Goal: Obtain resource: Download file/media

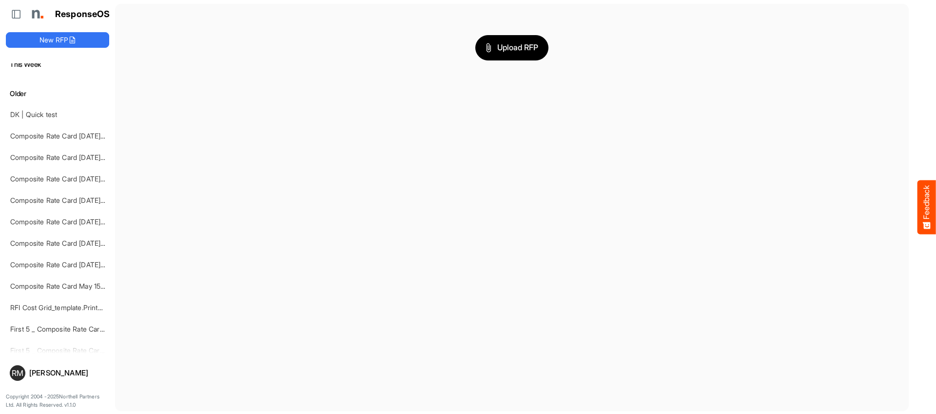
scroll to position [337, 0]
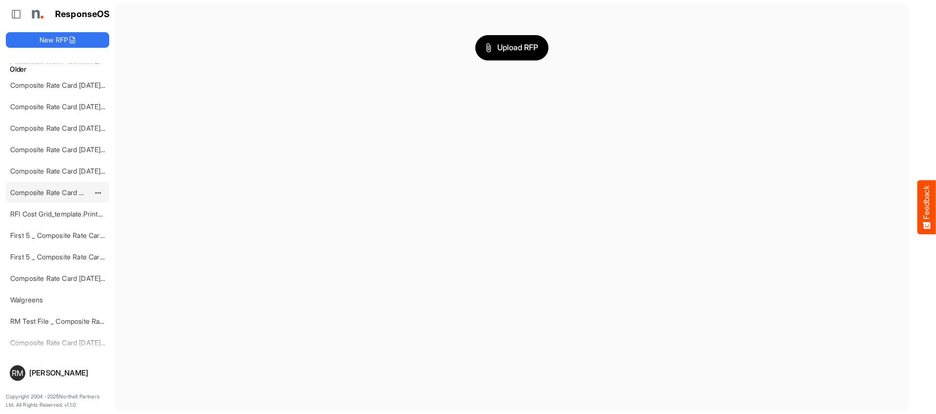
click at [50, 191] on link "Composite Rate Card May 15-2" at bounding box center [59, 192] width 98 height 8
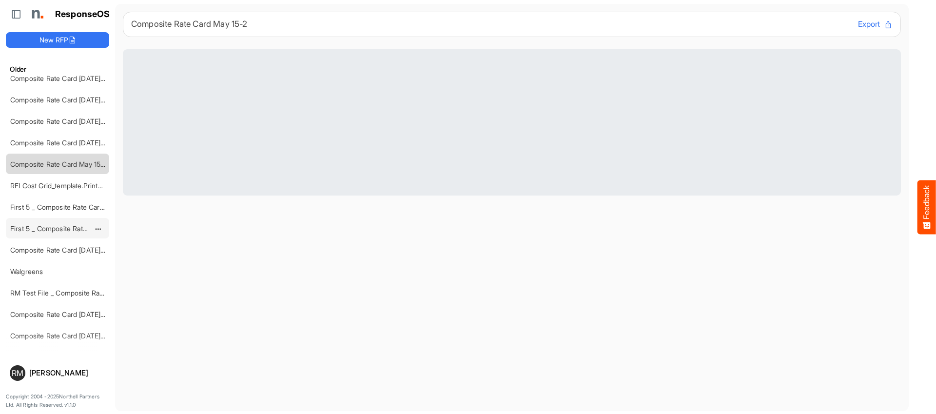
scroll to position [367, 0]
click at [44, 292] on link "RM Test File _ Composite Rate Card [DATE]" at bounding box center [78, 291] width 136 height 8
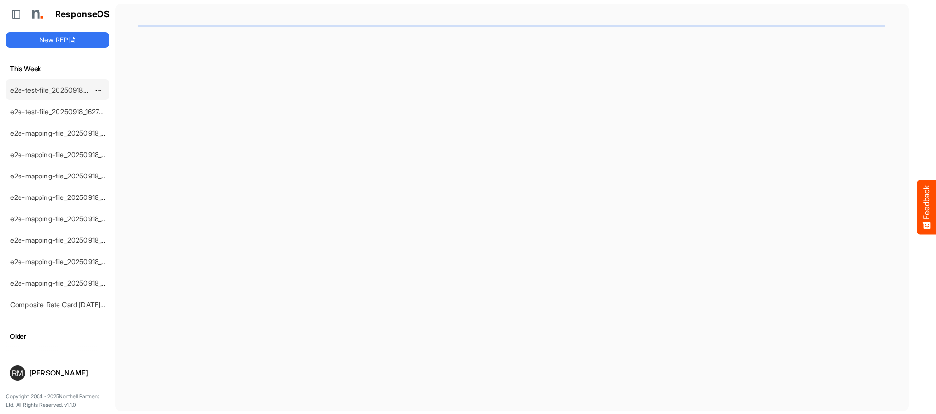
click at [69, 88] on link "e2e-test-file_20250918_162834" at bounding box center [59, 90] width 98 height 8
